Goal: Communication & Community: Share content

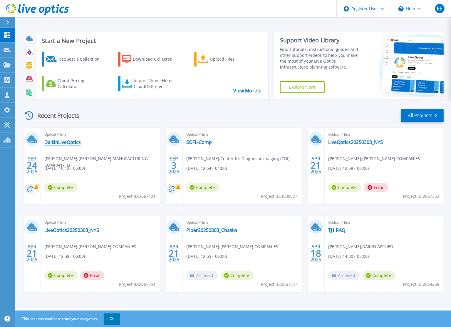
click at [67, 144] on link "DaikinLiveOptics" at bounding box center [62, 142] width 36 height 6
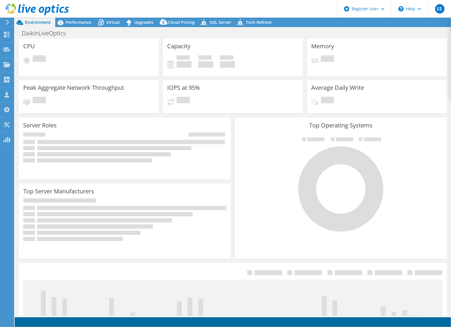
select select "USD"
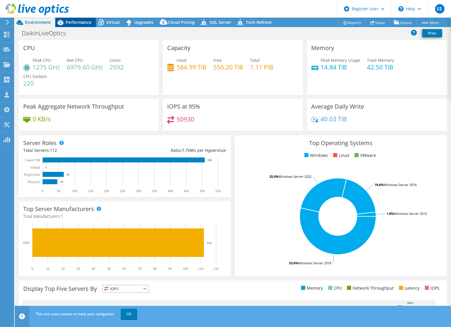
click at [75, 23] on span "Performance" at bounding box center [79, 22] width 26 height 6
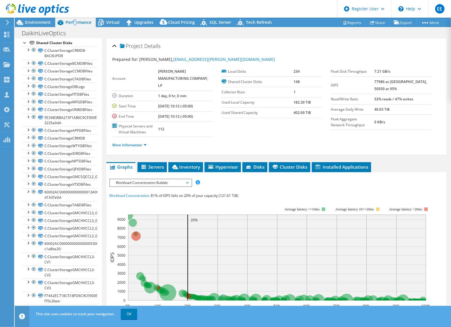
scroll to position [765, 0]
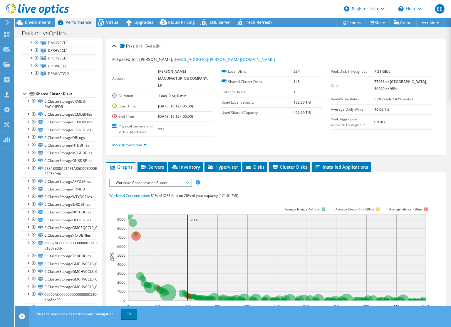
click at [25, 90] on div at bounding box center [25, 93] width 6 height 6
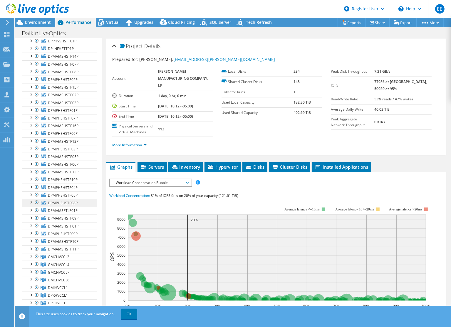
scroll to position [509, 0]
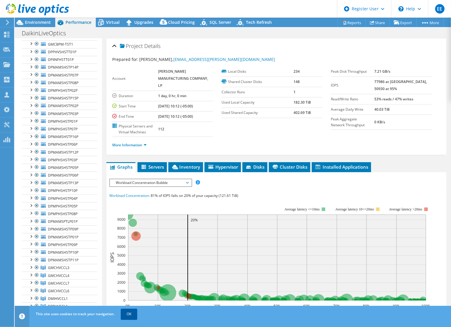
click at [132, 315] on link "OK" at bounding box center [129, 314] width 16 height 11
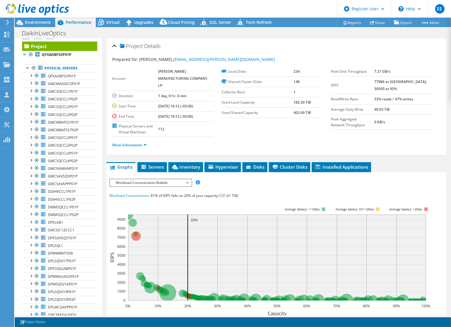
scroll to position [0, 0]
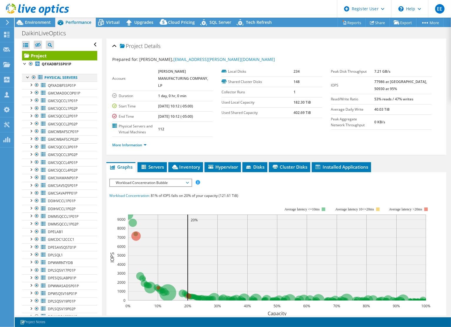
click at [26, 78] on div at bounding box center [28, 77] width 6 height 6
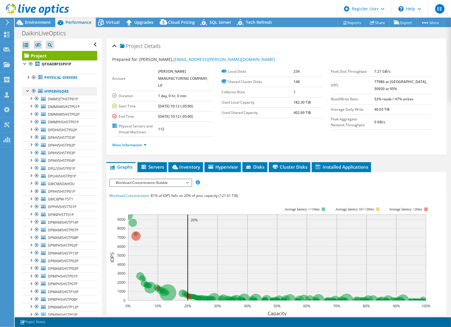
click at [28, 89] on div at bounding box center [28, 90] width 6 height 6
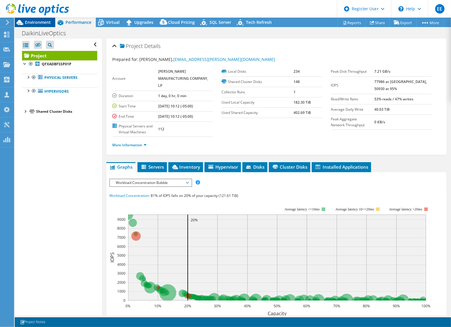
click at [34, 23] on span "Environment" at bounding box center [38, 22] width 26 height 6
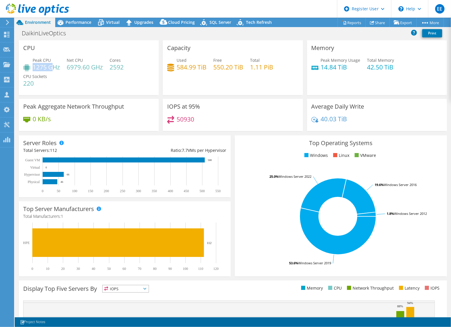
drag, startPoint x: 33, startPoint y: 68, endPoint x: 52, endPoint y: 69, distance: 18.9
click at [52, 69] on h4 "1275 GHz" at bounding box center [46, 67] width 27 height 6
drag, startPoint x: 202, startPoint y: 119, endPoint x: 174, endPoint y: 118, distance: 28.2
click at [174, 118] on div "50930" at bounding box center [232, 122] width 131 height 13
click at [73, 17] on header "EE Dell User Eric Escher Eric.Escher@Dell.com Dell My Profile Log Out \n Help E…" at bounding box center [225, 9] width 451 height 18
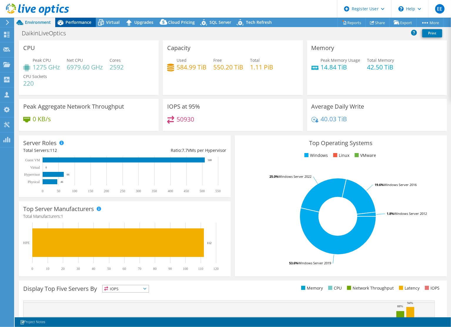
click at [76, 21] on span "Performance" at bounding box center [79, 22] width 26 height 6
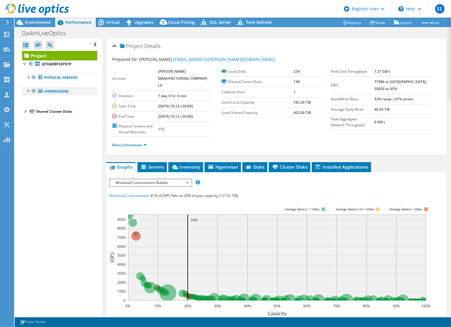
click at [29, 89] on div at bounding box center [28, 90] width 6 height 6
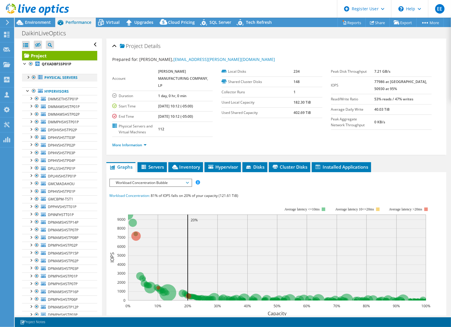
click at [29, 77] on div at bounding box center [28, 77] width 6 height 6
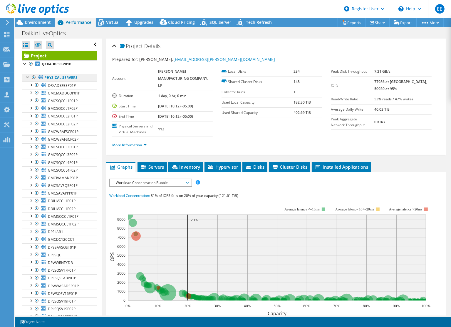
click at [44, 77] on link "Physical Servers" at bounding box center [59, 78] width 75 height 8
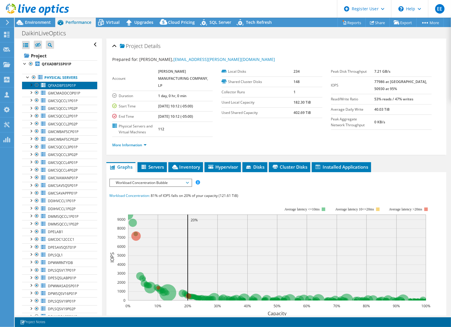
click at [55, 84] on span "QFXADBFSSP01P" at bounding box center [62, 85] width 28 height 5
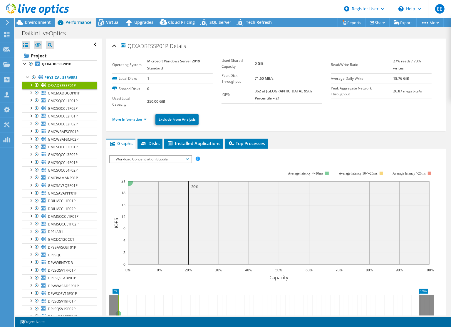
click at [138, 161] on div "Workload Concentration Bubble IOPS Disk Throughput IO Size Latency Queue Depth …" at bounding box center [150, 159] width 83 height 8
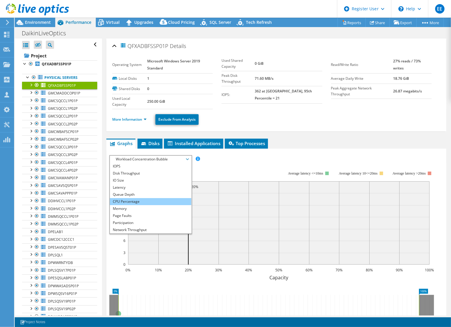
click at [141, 201] on li "CPU Percentage" at bounding box center [150, 201] width 81 height 7
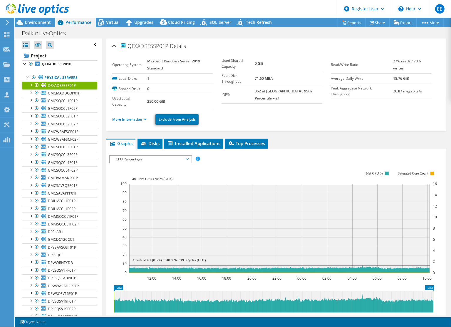
click at [130, 117] on link "More Information" at bounding box center [129, 119] width 34 height 5
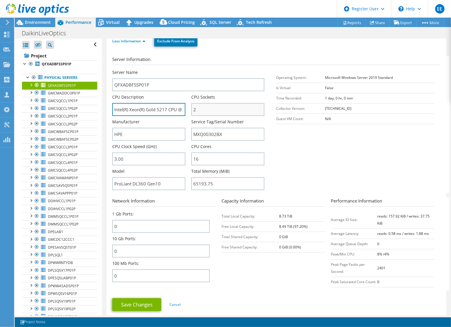
scroll to position [0, 19]
drag, startPoint x: 175, startPoint y: 108, endPoint x: 199, endPoint y: 107, distance: 24.1
click at [199, 69] on div "Server Name QFXADBFSSP01P CPU Description Intel(R) Xeon(R) Gold 5217 CPU @ 3.00…" at bounding box center [191, 69] width 158 height 0
click at [162, 111] on input "Intel(R) Xeon(R) Gold 5217 CPU @ 3.00GHz" at bounding box center [148, 109] width 73 height 13
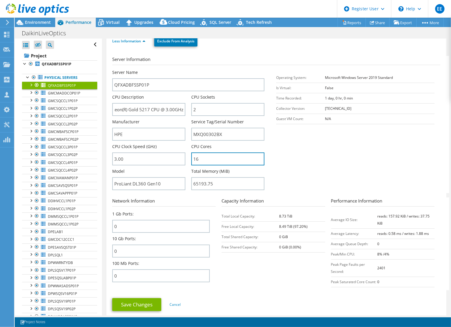
scroll to position [0, 0]
drag, startPoint x: 206, startPoint y: 160, endPoint x: 185, endPoint y: 155, distance: 22.1
click at [185, 69] on div "Server Name QFXADBFSSP01P CPU Description Intel(R) Xeon(R) Gold 5217 CPU @ 3.00…" at bounding box center [191, 69] width 158 height 0
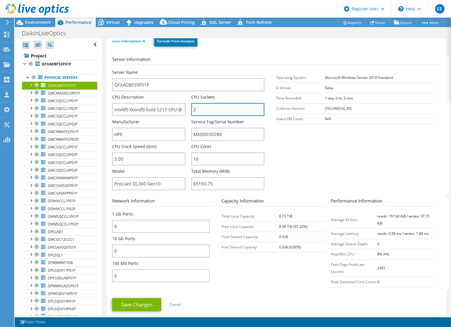
drag, startPoint x: 203, startPoint y: 108, endPoint x: 195, endPoint y: 108, distance: 7.4
click at [195, 108] on input "2" at bounding box center [227, 109] width 73 height 13
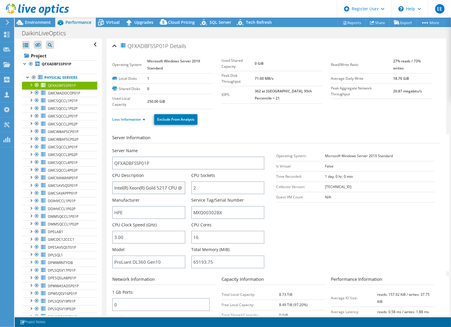
click at [184, 188] on div "CPU Description Intel(R) Xeon(R) Gold 5217 CPU @ 3.00GHz" at bounding box center [151, 183] width 79 height 22
click at [51, 86] on span "QFXADBFSSP01P" at bounding box center [62, 85] width 28 height 5
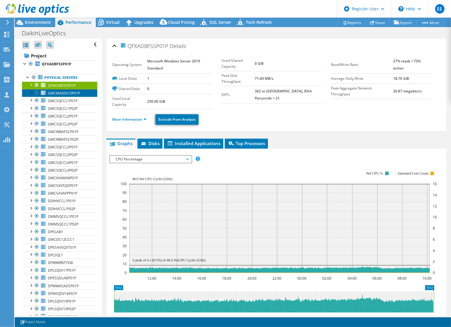
click at [66, 91] on span "GMCMADDCOP01P" at bounding box center [64, 93] width 32 height 5
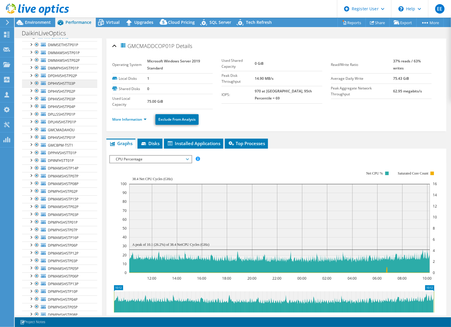
scroll to position [392, 0]
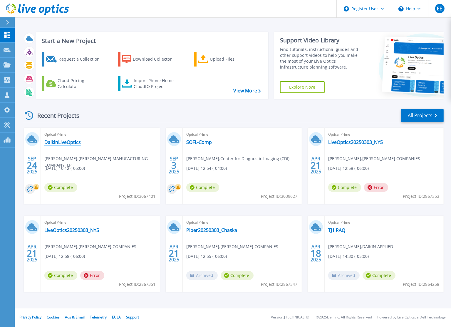
click at [69, 141] on link "DaikinLiveOptics" at bounding box center [62, 142] width 36 height 6
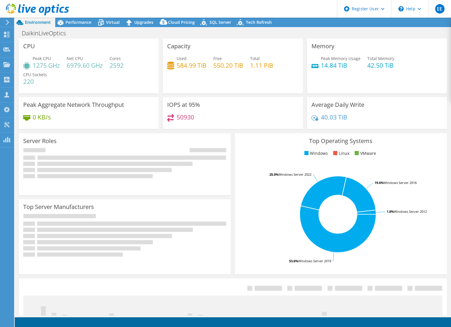
select select "USD"
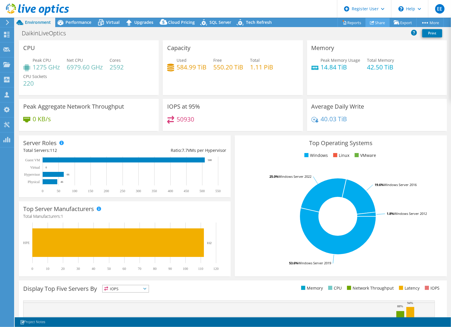
click at [377, 22] on link "Share" at bounding box center [378, 22] width 24 height 9
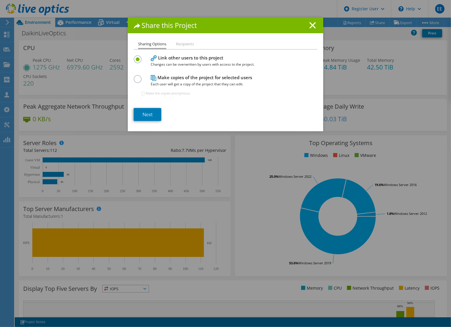
click at [315, 24] on h1 "Share this Project" at bounding box center [226, 25] width 184 height 7
click at [312, 24] on line at bounding box center [313, 25] width 6 height 6
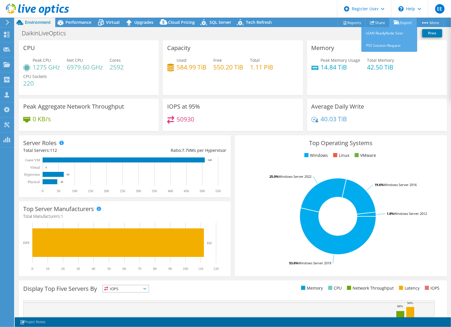
click at [400, 23] on link "Export" at bounding box center [403, 22] width 27 height 9
click at [385, 44] on link "PSS Solution Request" at bounding box center [390, 45] width 56 height 12
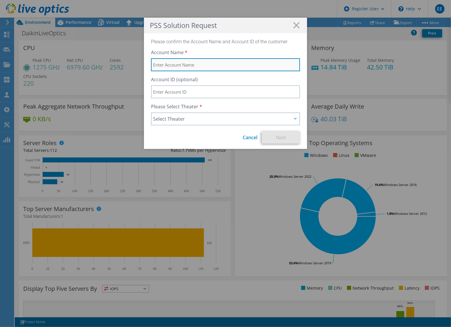
click at [199, 65] on input "text" at bounding box center [225, 64] width 149 height 13
type input "Daikin Comfort"
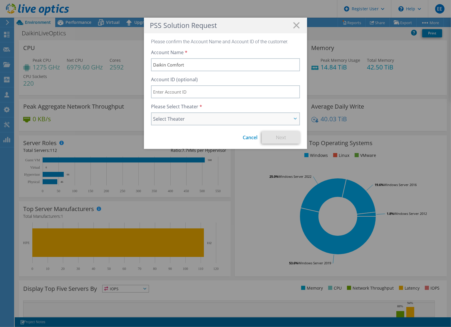
click at [191, 120] on span "Select Theater" at bounding box center [222, 118] width 139 height 7
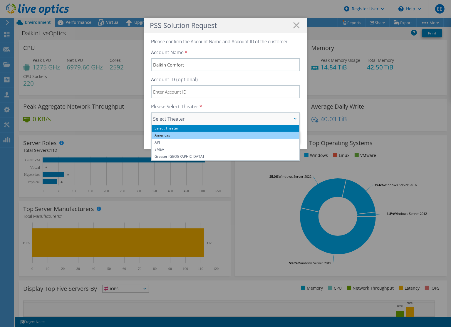
click at [184, 134] on li "Americas" at bounding box center [226, 135] width 148 height 7
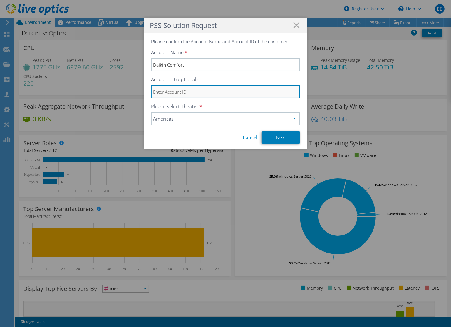
click at [186, 90] on input "text" at bounding box center [225, 91] width 149 height 13
paste input "727391500"
type input "727391500"
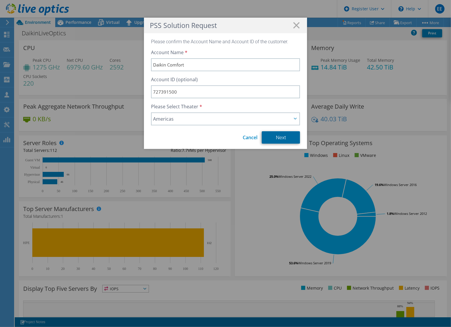
click at [271, 135] on link "Next" at bounding box center [281, 137] width 38 height 12
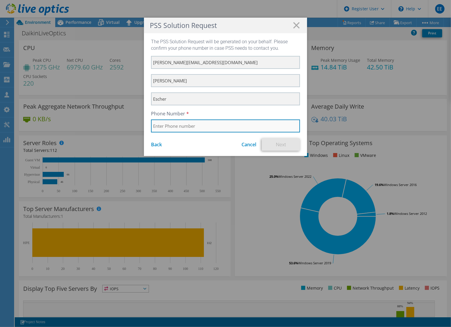
click at [246, 128] on input "text" at bounding box center [225, 125] width 149 height 13
type input "5632998069"
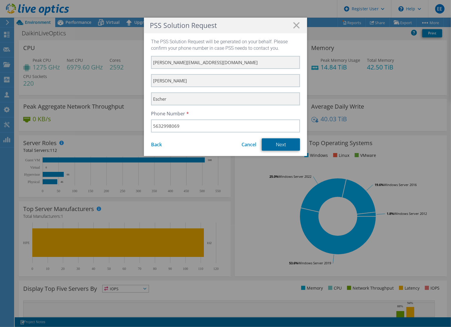
click at [285, 146] on link "Next" at bounding box center [281, 144] width 38 height 12
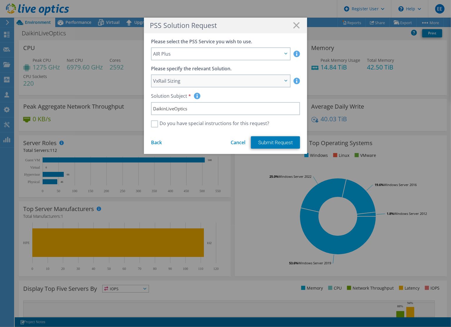
click at [219, 84] on span "VxRail Sizing" at bounding box center [217, 80] width 129 height 7
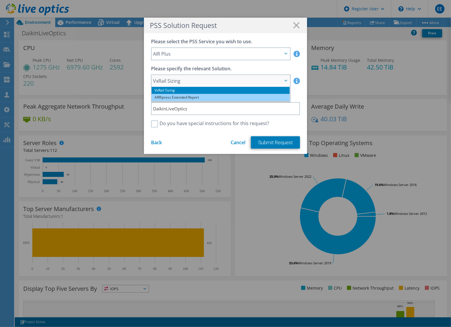
click at [213, 99] on li "AIRXpress Extended Report" at bounding box center [221, 97] width 138 height 7
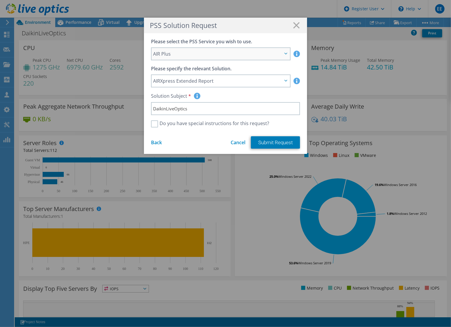
click at [224, 56] on span "AIR Plus" at bounding box center [217, 53] width 129 height 7
click at [173, 124] on label "Do you have special instructions for this request?" at bounding box center [210, 123] width 118 height 7
click at [0, 0] on input "Do you have special instructions for this request?" at bounding box center [0, 0] width 0 height 0
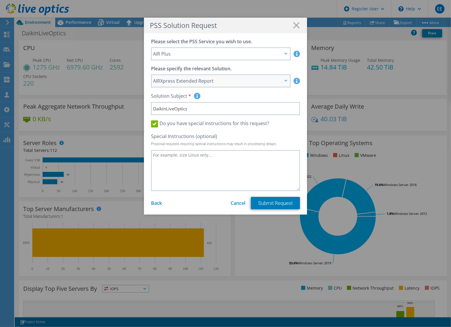
click at [193, 82] on span "AIRXpress Extended Report" at bounding box center [217, 80] width 129 height 7
click at [204, 69] on label "Please specify the relevant Solution." at bounding box center [191, 69] width 81 height 6
click at [206, 50] on span "AIR Plus" at bounding box center [221, 54] width 138 height 12
click at [206, 49] on span "AIR Plus" at bounding box center [221, 54] width 138 height 12
click at [294, 24] on line at bounding box center [297, 25] width 6 height 6
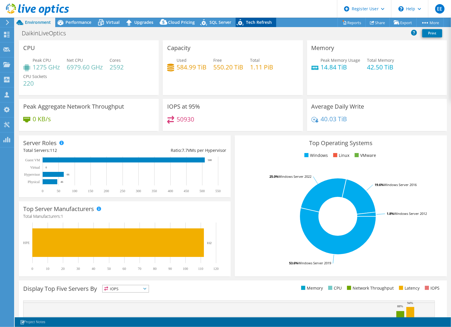
click at [252, 24] on span "Tech Refresh" at bounding box center [259, 22] width 26 height 6
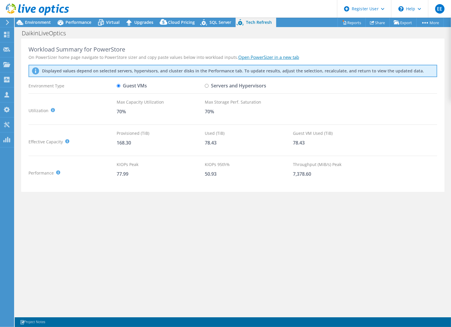
click at [209, 85] on label "Servers and Hypervisors" at bounding box center [235, 86] width 61 height 10
click at [209, 85] on input "Servers and Hypervisors" at bounding box center [207, 86] width 4 height 4
radio input "true"
click at [259, 57] on link "Open PowerSizer in a new tab" at bounding box center [269, 57] width 61 height 6
click at [129, 87] on label "Guest VMs" at bounding box center [132, 86] width 30 height 10
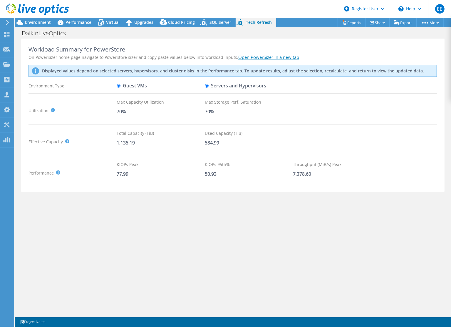
click at [121, 87] on input "Guest VMs" at bounding box center [119, 86] width 4 height 4
radio input "true"
click at [32, 25] on div "Environment" at bounding box center [35, 22] width 41 height 9
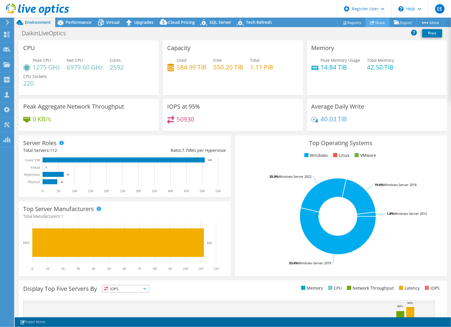
click at [380, 23] on link "Share" at bounding box center [378, 22] width 24 height 9
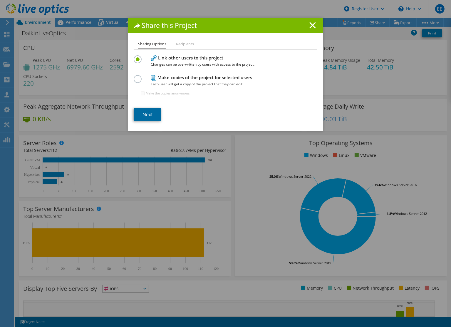
click at [147, 114] on link "Next" at bounding box center [148, 114] width 28 height 13
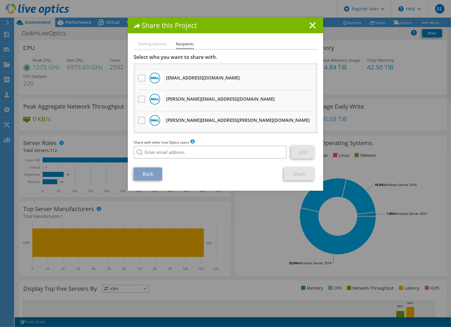
scroll to position [196, 0]
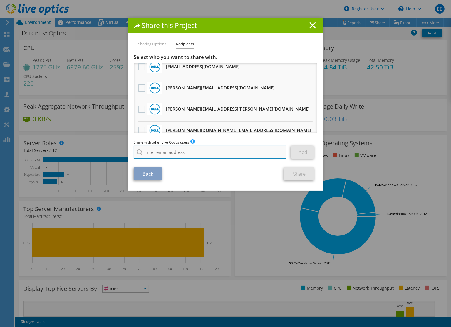
click at [168, 154] on input "search" at bounding box center [210, 152] width 153 height 13
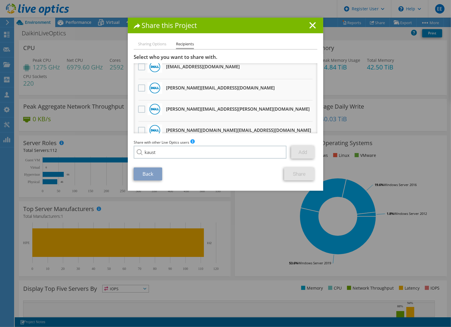
click at [167, 166] on li "[PERSON_NAME][EMAIL_ADDRESS][PERSON_NAME][DOMAIN_NAME]" at bounding box center [191, 163] width 115 height 7
type input "[PERSON_NAME][EMAIL_ADDRESS][PERSON_NAME][DOMAIN_NAME]"
click at [310, 152] on link "Add" at bounding box center [302, 152] width 23 height 13
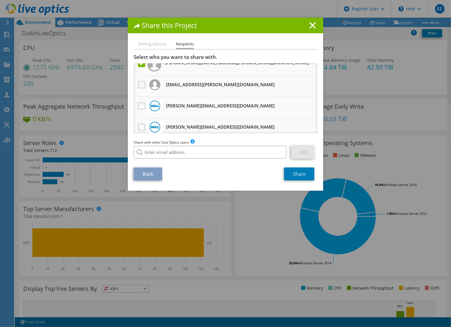
scroll to position [0, 0]
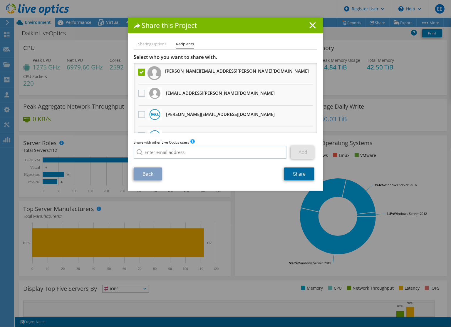
click at [290, 178] on link "Share" at bounding box center [299, 173] width 30 height 13
